Goal: Check status: Check status

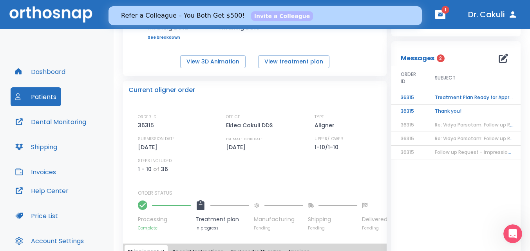
scroll to position [182, 0]
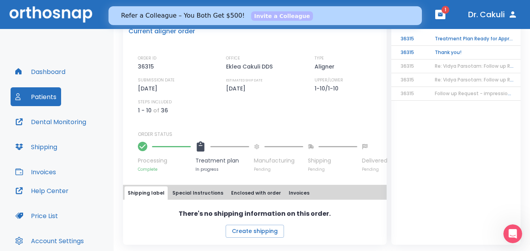
click at [158, 117] on div "ORDER ID 36315 OFFICE [PERSON_NAME] DDS TYPE Aligner SUBMISSION DATE [DATE] EST…" at bounding box center [259, 113] width 243 height 117
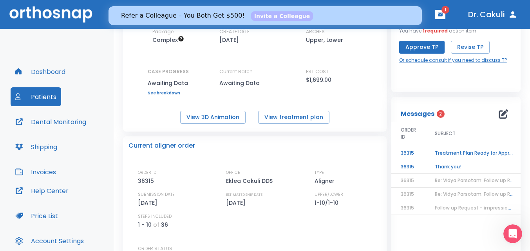
scroll to position [65, 0]
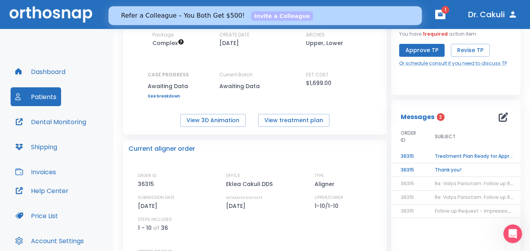
click at [448, 208] on span "Follow up Request - impressions not yet received" at bounding box center [495, 211] width 120 height 7
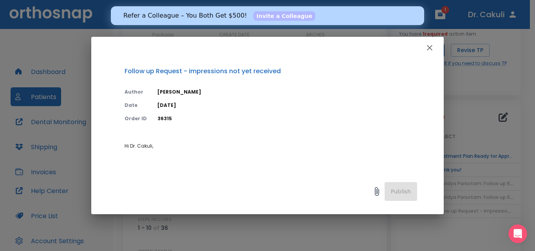
click at [433, 37] on div at bounding box center [267, 48] width 352 height 22
click at [432, 46] on icon "button" at bounding box center [429, 47] width 5 height 5
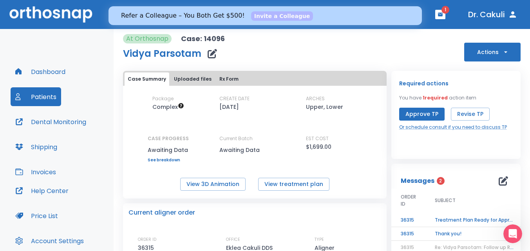
scroll to position [0, 0]
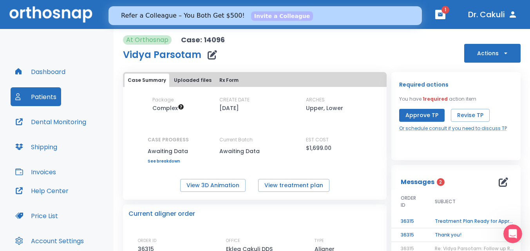
click at [185, 79] on button "Uploaded files" at bounding box center [193, 80] width 44 height 13
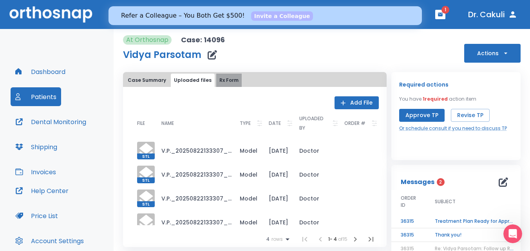
click at [226, 79] on button "Rx Form" at bounding box center [228, 80] width 25 height 13
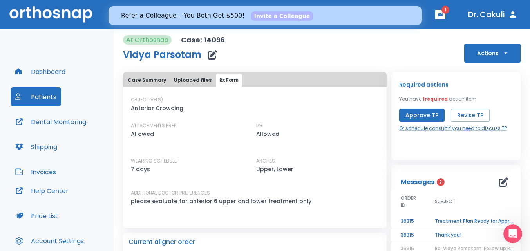
click at [125, 77] on button "Case Summary" at bounding box center [147, 80] width 45 height 13
